Goal: Check status: Check status

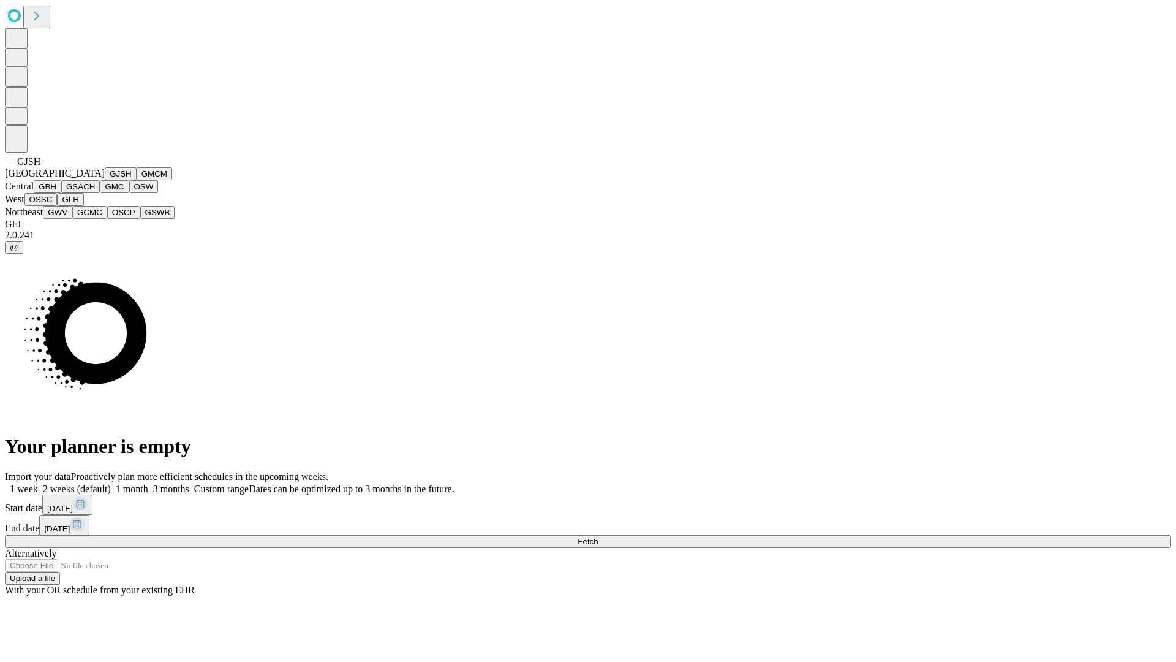
click at [105, 180] on button "GJSH" at bounding box center [121, 173] width 32 height 13
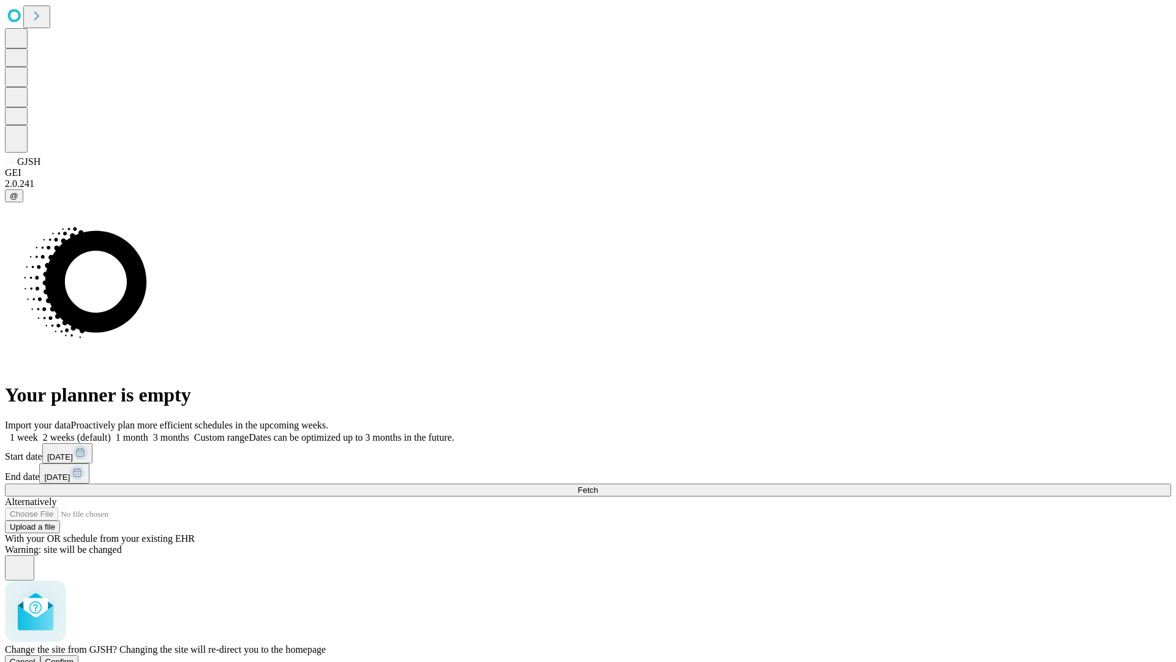
click at [74, 657] on span "Confirm" at bounding box center [59, 661] width 29 height 9
click at [148, 432] on label "1 month" at bounding box center [129, 437] width 37 height 10
click at [598, 485] on span "Fetch" at bounding box center [588, 489] width 20 height 9
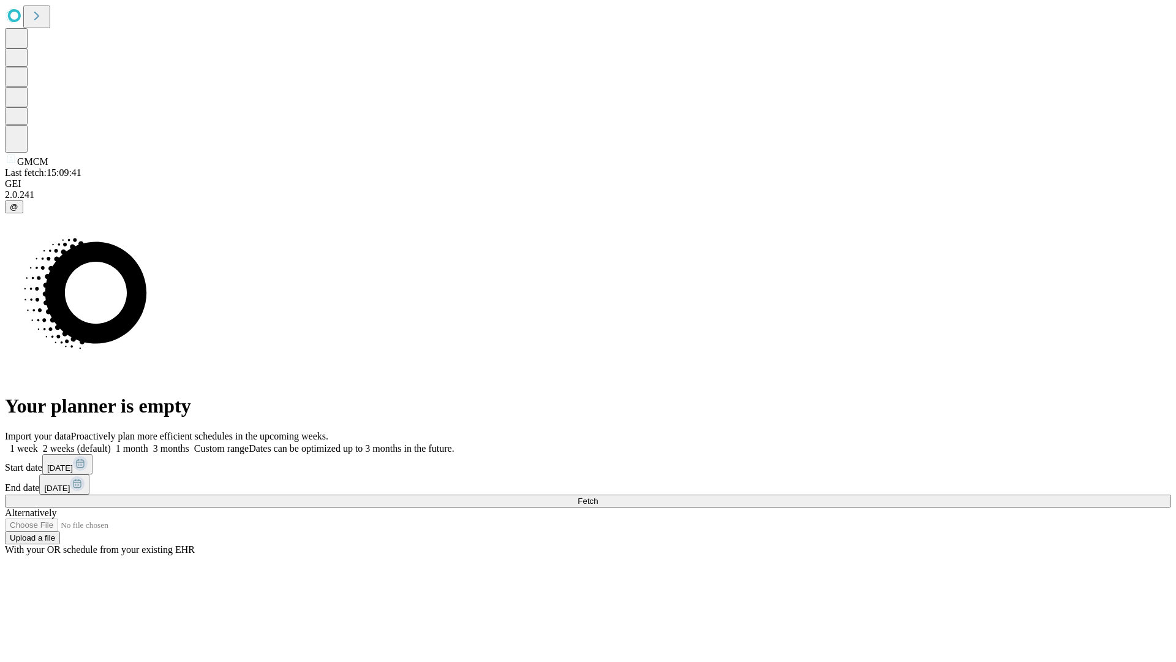
click at [148, 443] on label "1 month" at bounding box center [129, 448] width 37 height 10
click at [598, 496] on span "Fetch" at bounding box center [588, 500] width 20 height 9
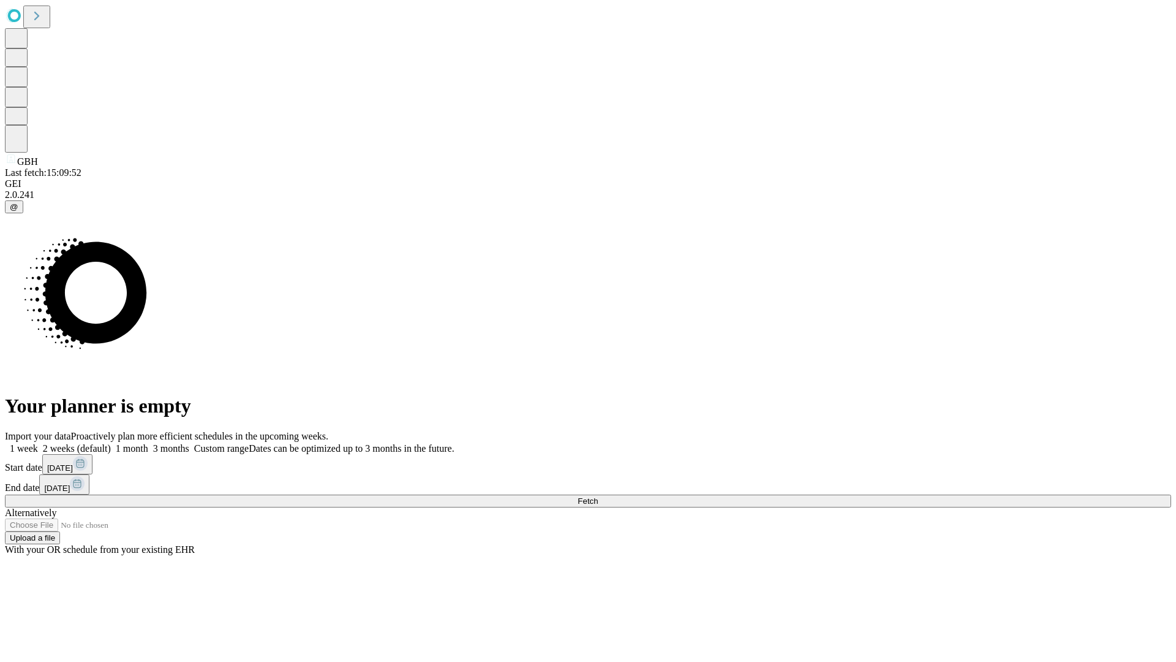
click at [148, 443] on label "1 month" at bounding box center [129, 448] width 37 height 10
click at [598, 496] on span "Fetch" at bounding box center [588, 500] width 20 height 9
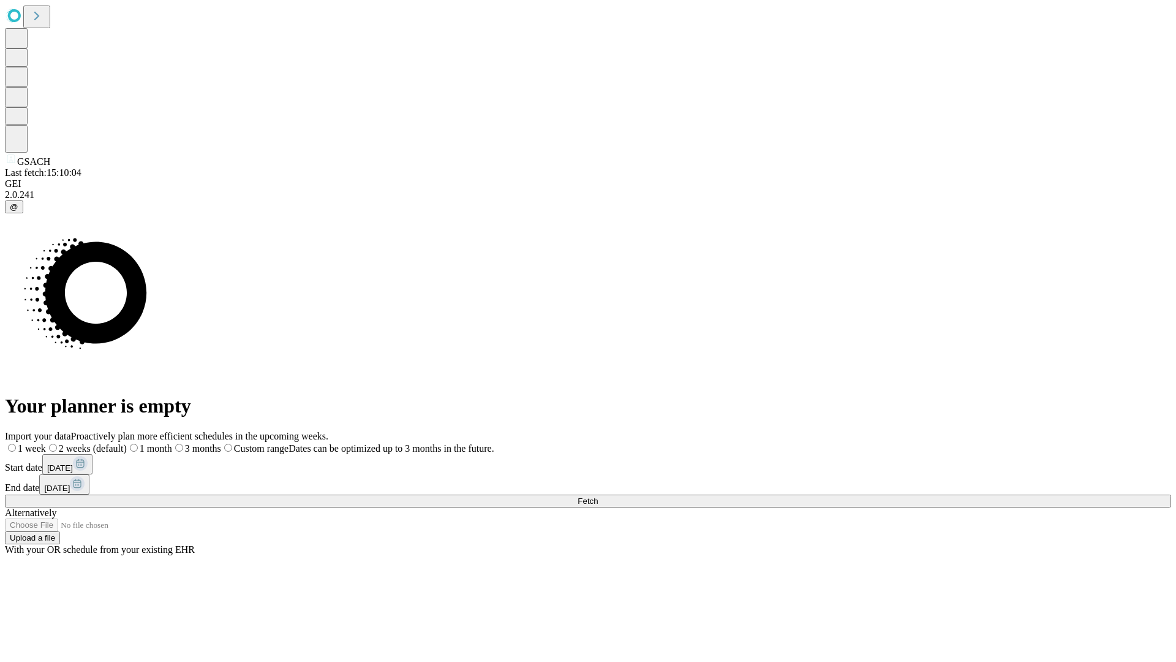
click at [172, 443] on label "1 month" at bounding box center [149, 448] width 45 height 10
click at [598, 496] on span "Fetch" at bounding box center [588, 500] width 20 height 9
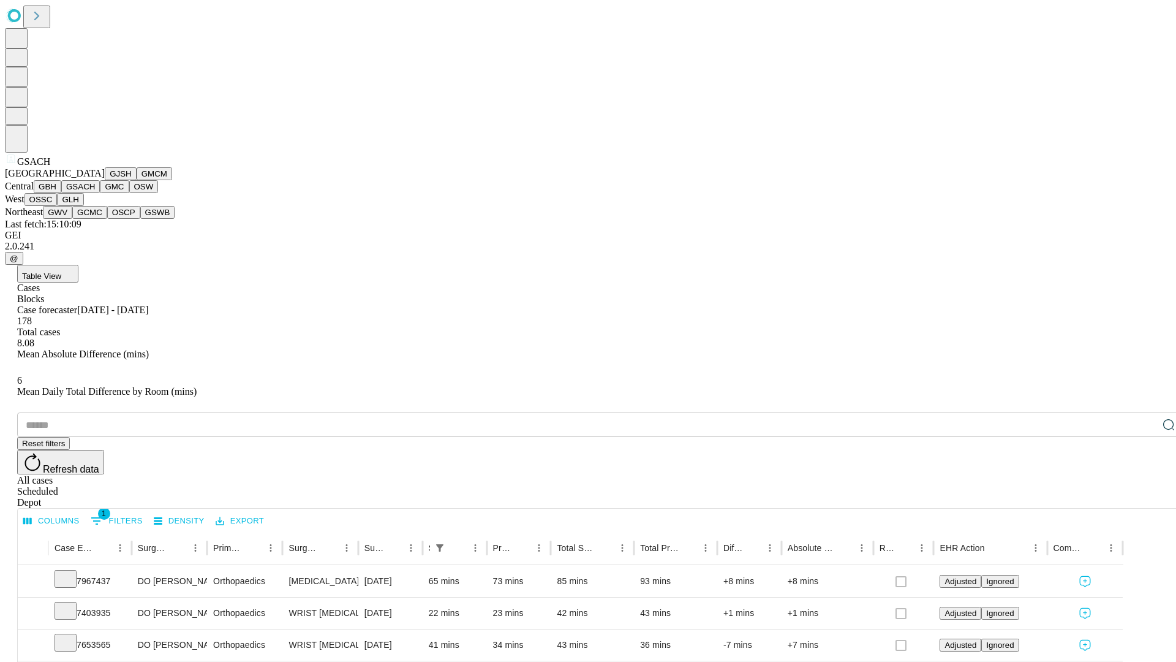
click at [100, 193] on button "GMC" at bounding box center [114, 186] width 29 height 13
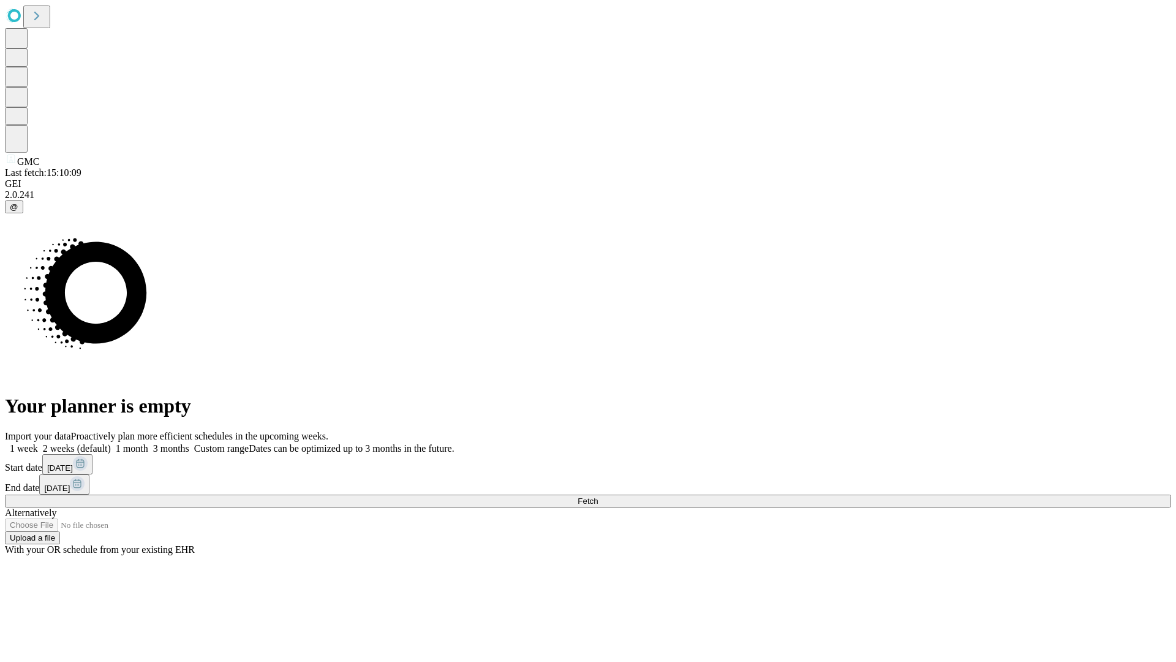
click at [148, 443] on label "1 month" at bounding box center [129, 448] width 37 height 10
click at [598, 496] on span "Fetch" at bounding box center [588, 500] width 20 height 9
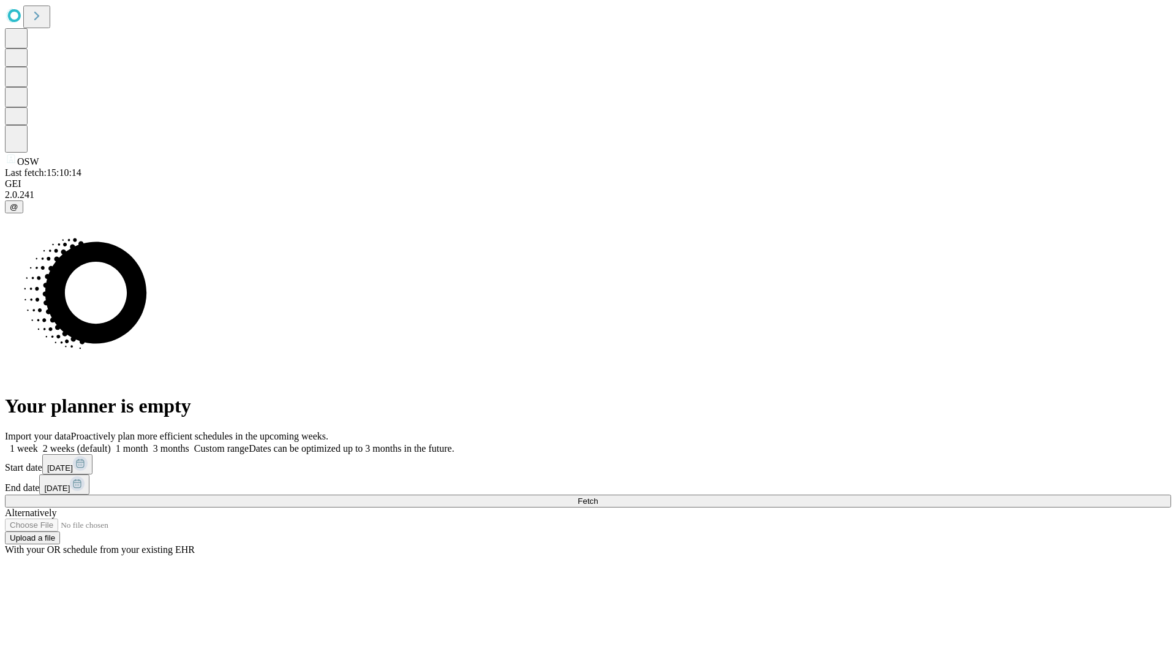
click at [148, 443] on label "1 month" at bounding box center [129, 448] width 37 height 10
click at [598, 496] on span "Fetch" at bounding box center [588, 500] width 20 height 9
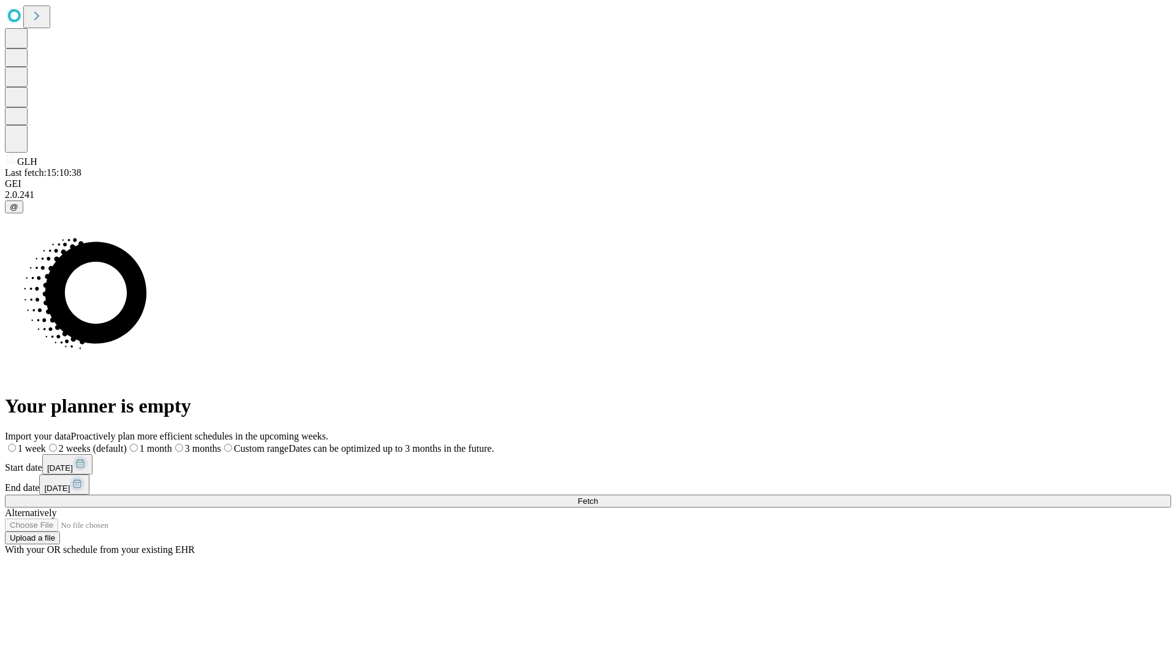
click at [172, 443] on label "1 month" at bounding box center [149, 448] width 45 height 10
click at [598, 496] on span "Fetch" at bounding box center [588, 500] width 20 height 9
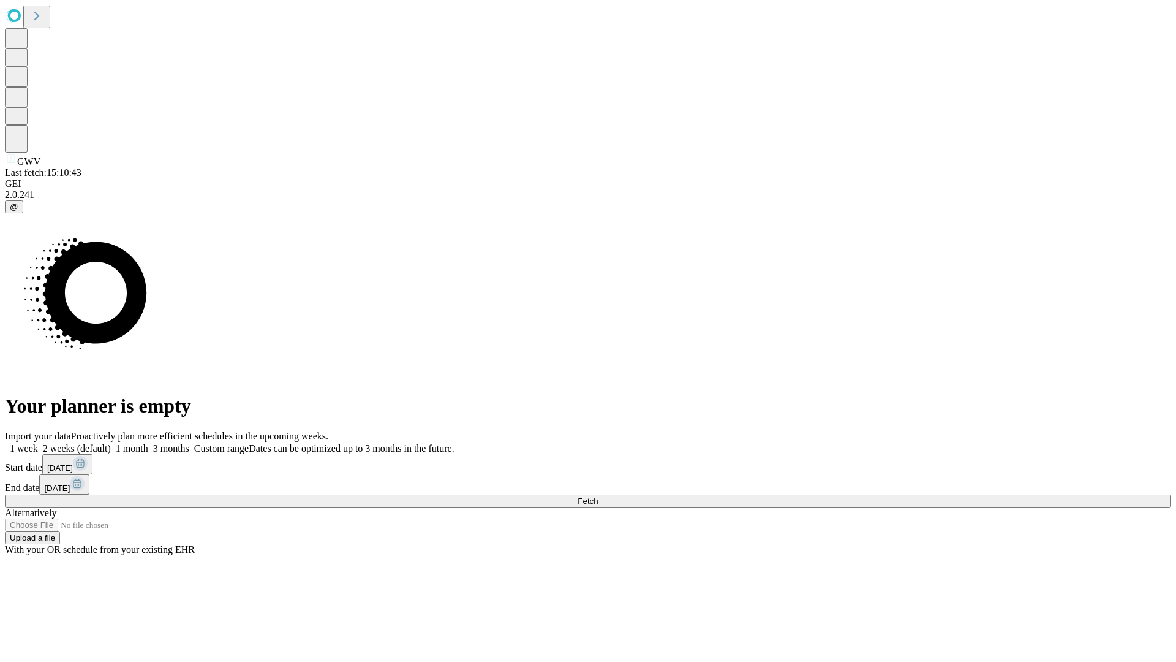
click at [148, 443] on label "1 month" at bounding box center [129, 448] width 37 height 10
click at [598, 496] on span "Fetch" at bounding box center [588, 500] width 20 height 9
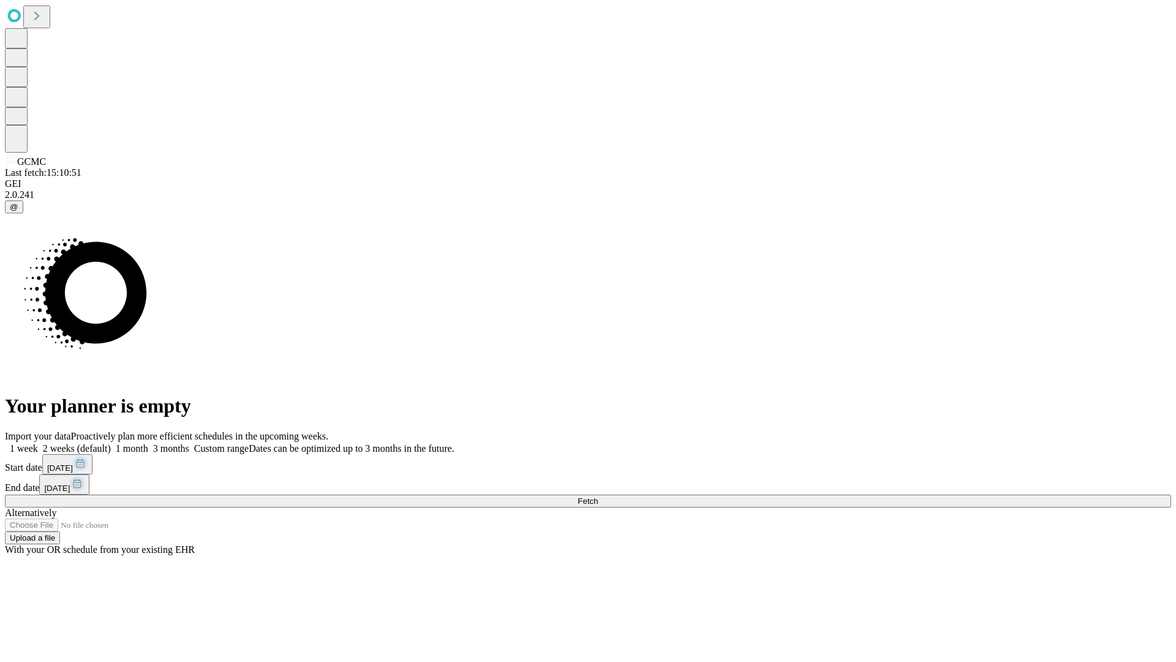
click at [148, 443] on label "1 month" at bounding box center [129, 448] width 37 height 10
click at [598, 496] on span "Fetch" at bounding box center [588, 500] width 20 height 9
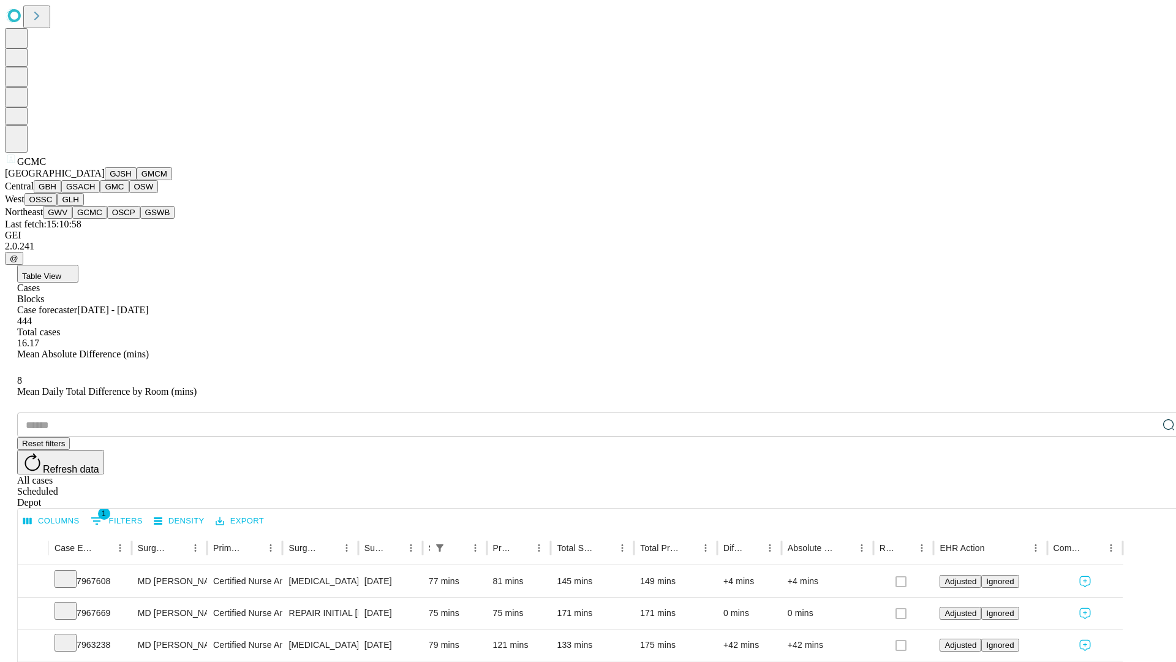
click at [107, 219] on button "OSCP" at bounding box center [123, 212] width 33 height 13
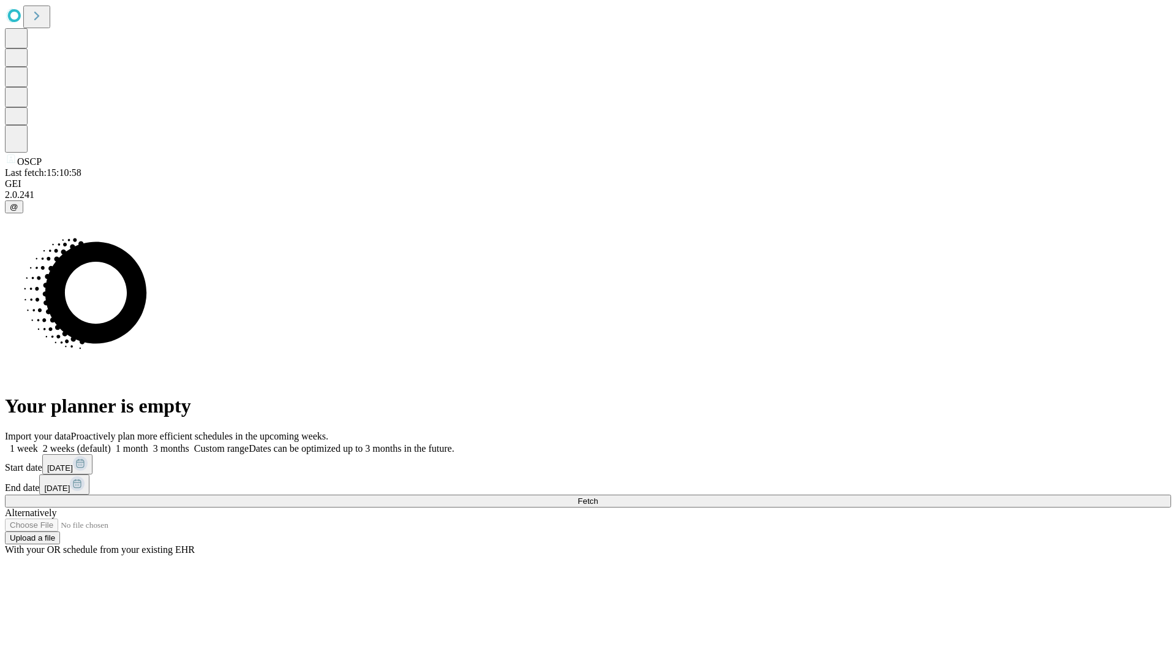
click at [598, 496] on span "Fetch" at bounding box center [588, 500] width 20 height 9
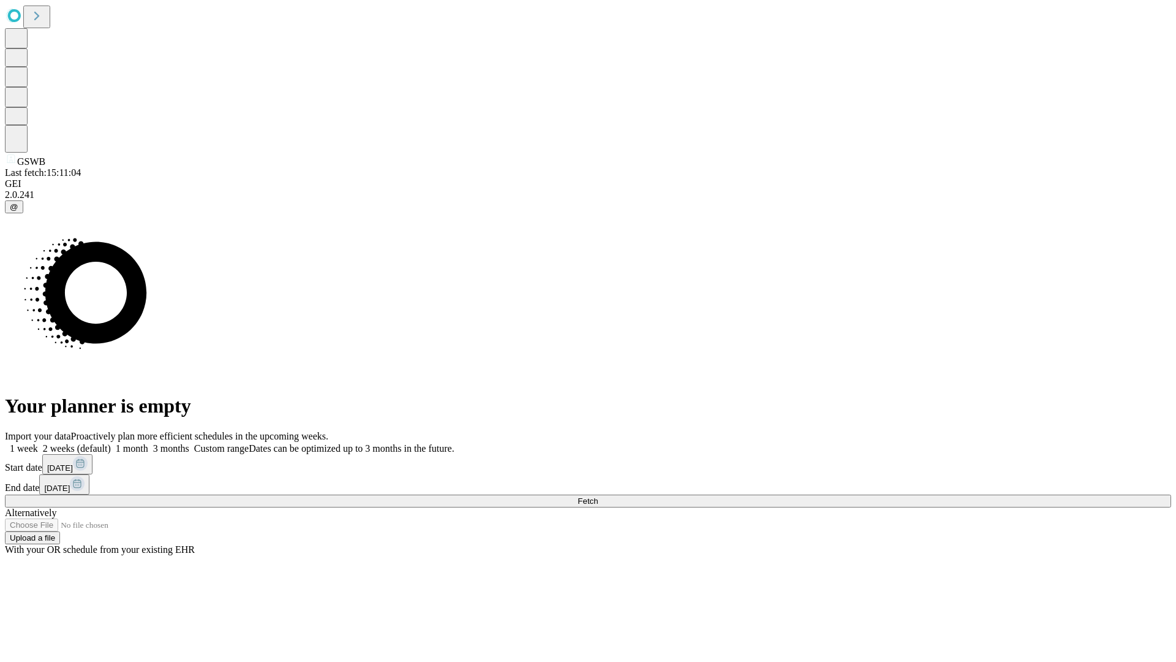
click at [148, 443] on label "1 month" at bounding box center [129, 448] width 37 height 10
click at [598, 496] on span "Fetch" at bounding box center [588, 500] width 20 height 9
